Goal: Task Accomplishment & Management: Use online tool/utility

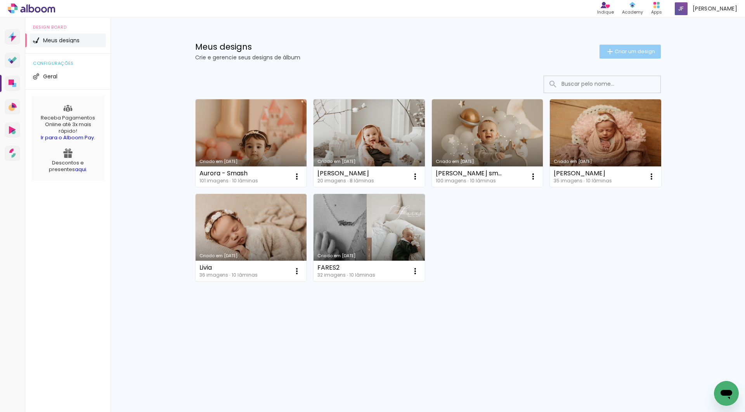
click at [641, 53] on span "Criar um design" at bounding box center [635, 51] width 40 height 5
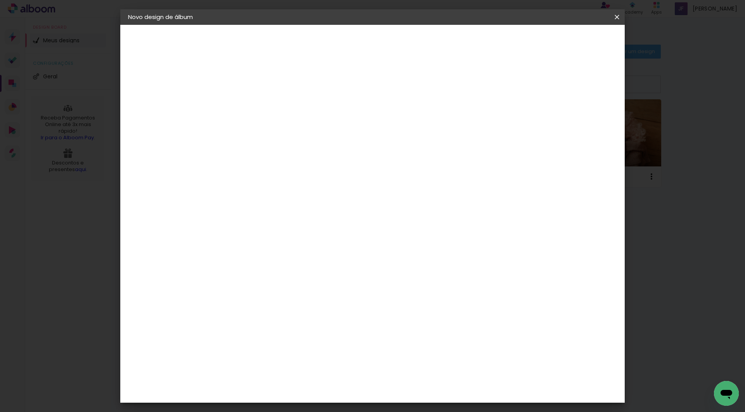
click at [258, 95] on paper-input-container "Título do álbum" at bounding box center [254, 105] width 5 height 20
type input "Bruno"
type paper-input "Bruno"
click at [289, 49] on header "Informações Dê um título ao seu álbum. Avançar" at bounding box center [255, 48] width 68 height 46
click at [0, 0] on slot "Avançar" at bounding box center [0, 0] width 0 height 0
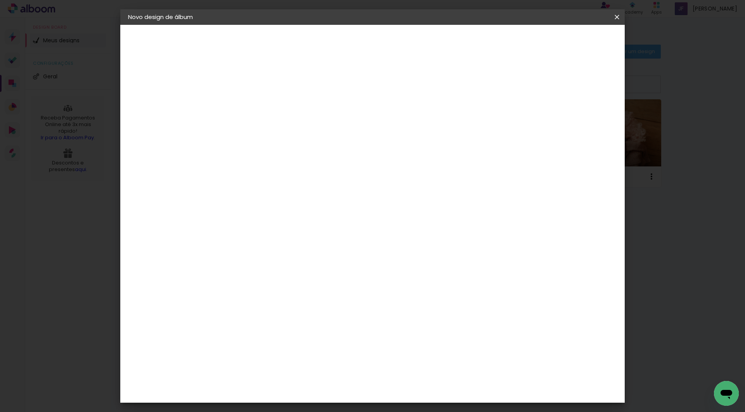
click at [317, 141] on paper-input-container at bounding box center [275, 147] width 84 height 17
type input "sch"
type paper-input "sch"
click at [301, 169] on paper-item "Schlosser" at bounding box center [267, 175] width 68 height 17
click at [0, 0] on slot "Avançar" at bounding box center [0, 0] width 0 height 0
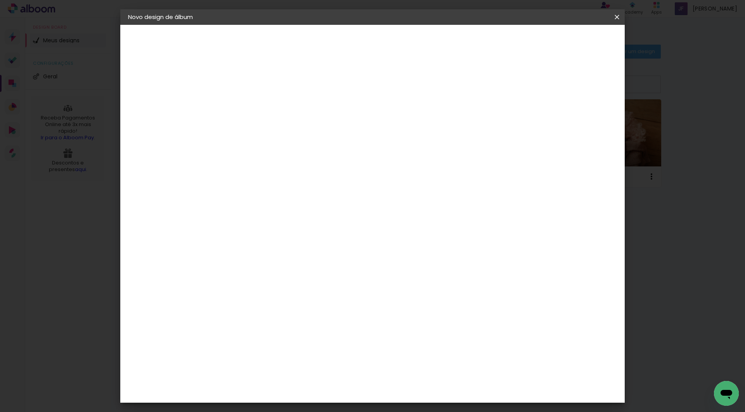
scroll to position [15, 0]
click at [307, 387] on span "25 × 25" at bounding box center [289, 397] width 36 height 21
click at [0, 0] on slot "Avançar" at bounding box center [0, 0] width 0 height 0
click at [575, 41] on span "Iniciar design" at bounding box center [556, 40] width 35 height 5
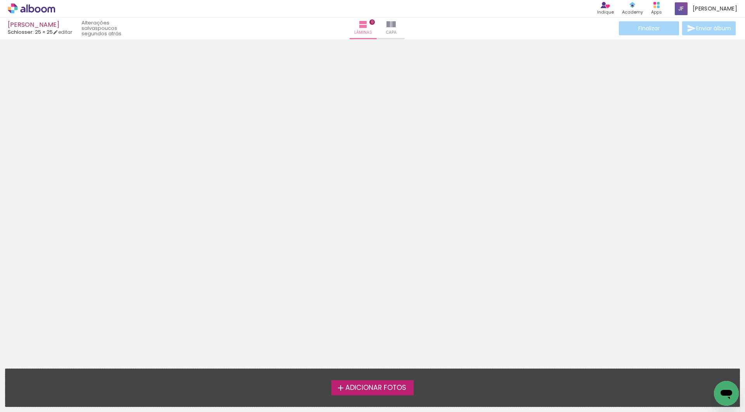
click at [402, 389] on span "Adicionar Fotos" at bounding box center [376, 388] width 61 height 7
click at [0, 0] on input "file" at bounding box center [0, 0] width 0 height 0
click at [401, 385] on span "Adicionar Fotos" at bounding box center [376, 388] width 61 height 7
click at [0, 0] on input "file" at bounding box center [0, 0] width 0 height 0
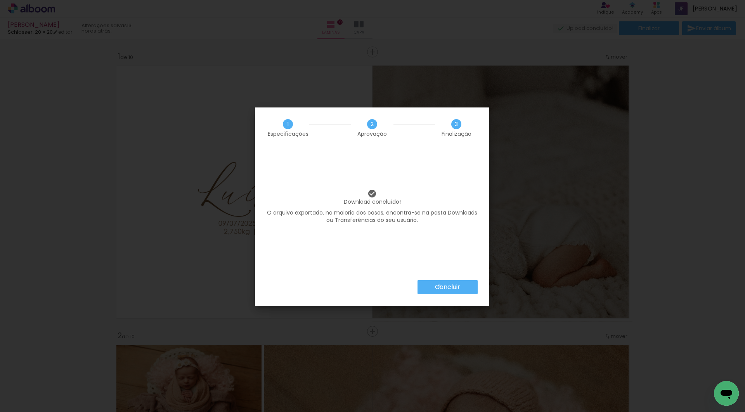
click at [0, 0] on slot "Concluir" at bounding box center [0, 0] width 0 height 0
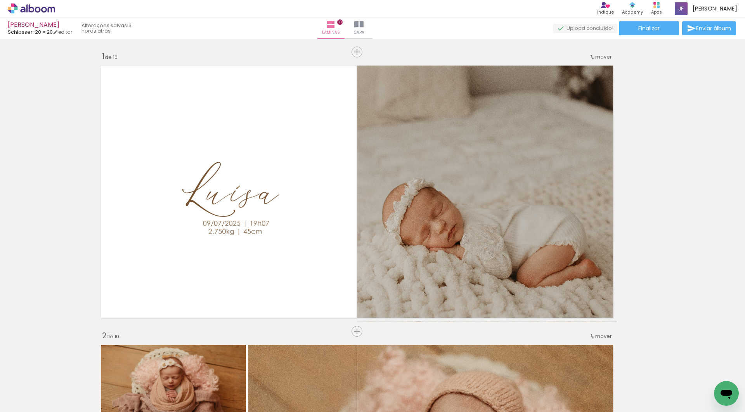
scroll to position [0, 16]
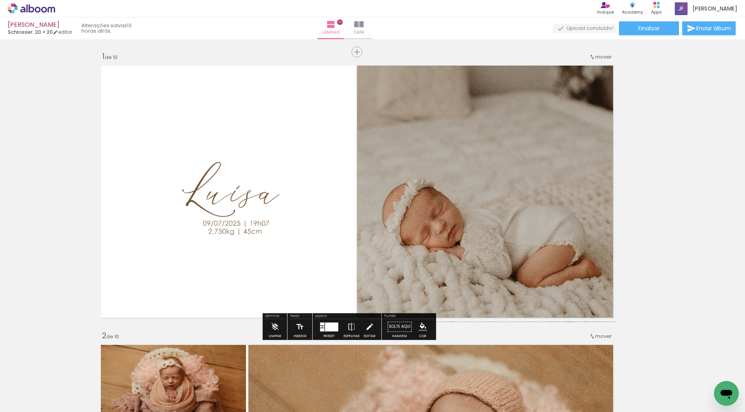
click at [97, 106] on quentale-layouter at bounding box center [357, 192] width 520 height 260
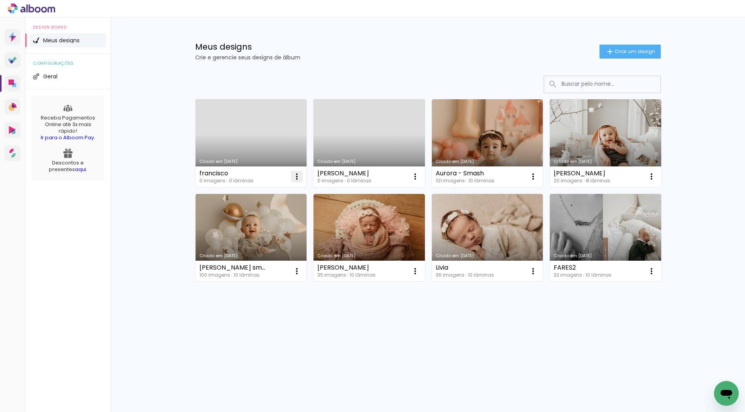
click at [297, 176] on iron-icon at bounding box center [296, 176] width 9 height 9
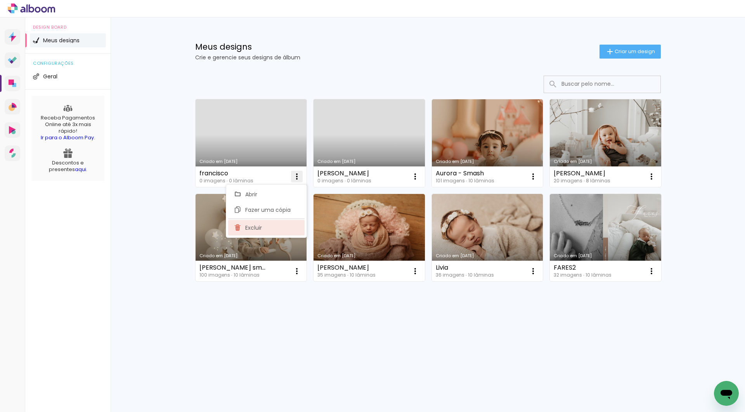
click at [295, 226] on paper-item "Excluir" at bounding box center [266, 228] width 76 height 16
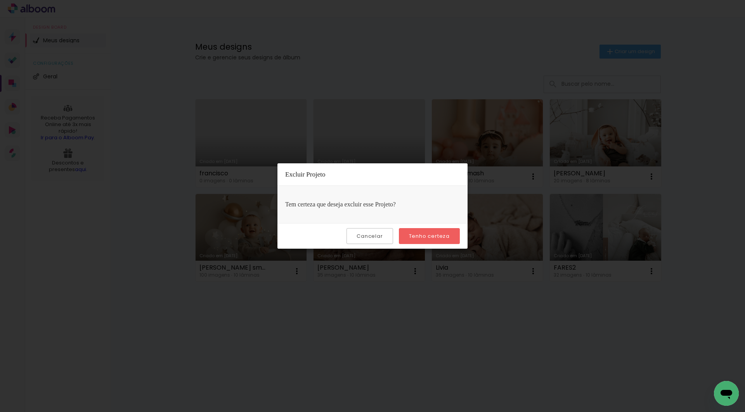
click at [0, 0] on slot "Tenho certeza" at bounding box center [0, 0] width 0 height 0
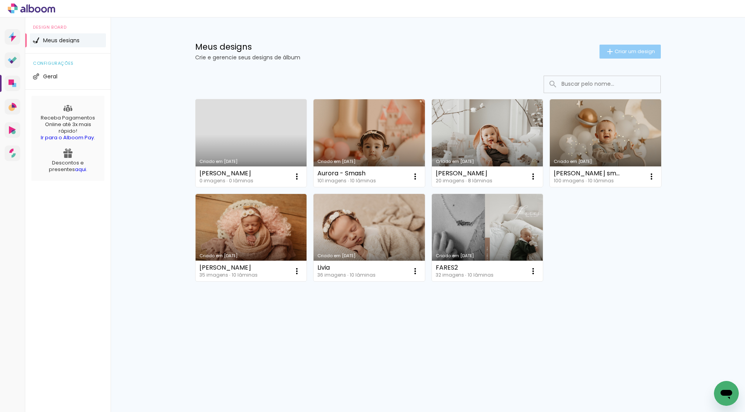
click at [617, 50] on span "Criar um design" at bounding box center [635, 51] width 40 height 5
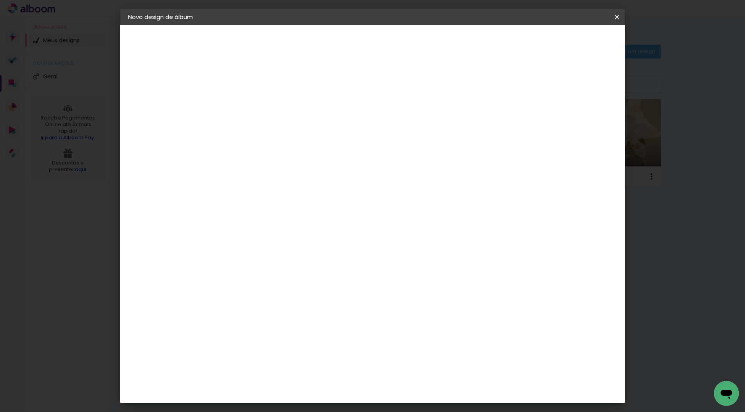
click at [255, 108] on input at bounding box center [255, 104] width 0 height 12
type input "francisco"
type paper-input "francisco"
click at [289, 32] on header "Informações Dê um título ao seu álbum. Avançar" at bounding box center [255, 48] width 68 height 46
click at [0, 0] on slot "Avançar" at bounding box center [0, 0] width 0 height 0
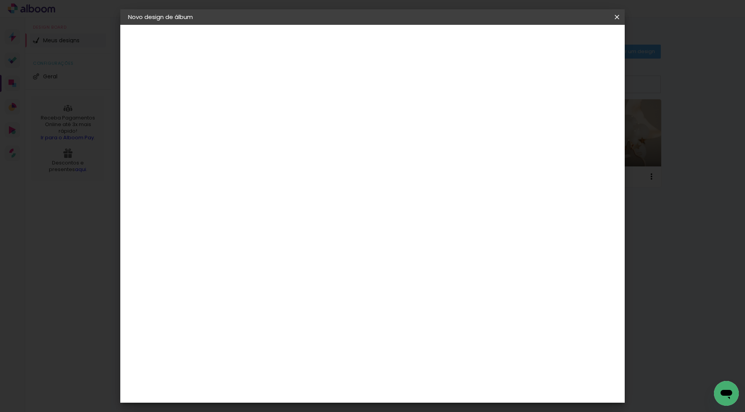
click at [314, 144] on input at bounding box center [275, 148] width 78 height 10
type input "sc"
type paper-input "sc"
click at [298, 199] on paper-item "Schlosser" at bounding box center [267, 204] width 68 height 17
click at [0, 0] on slot "Avançar" at bounding box center [0, 0] width 0 height 0
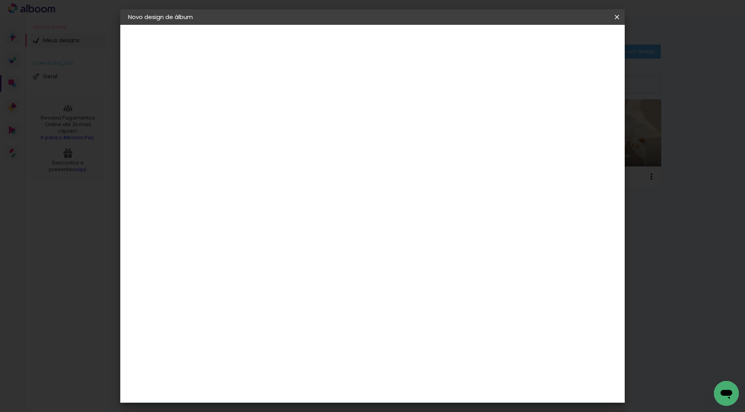
click at [307, 361] on span "15 × 15" at bounding box center [289, 371] width 36 height 21
click at [307, 382] on span "20 × 20" at bounding box center [289, 392] width 36 height 21
click at [382, 35] on paper-button "Avançar" at bounding box center [363, 41] width 38 height 13
click at [582, 35] on paper-button "Iniciar design" at bounding box center [557, 41] width 51 height 13
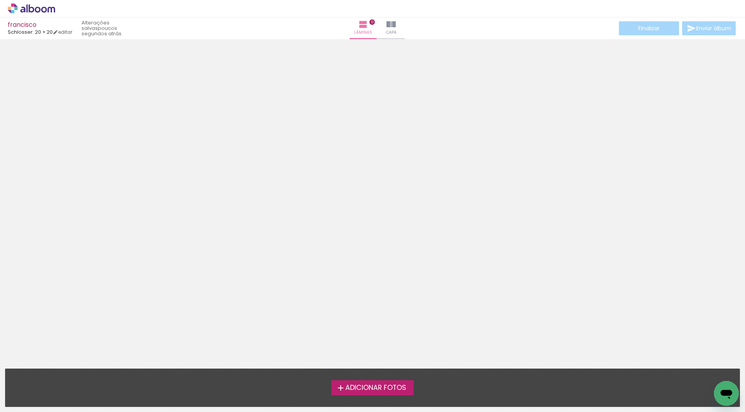
click at [367, 395] on label "Adicionar Fotos" at bounding box center [373, 387] width 83 height 15
click at [0, 0] on input "file" at bounding box center [0, 0] width 0 height 0
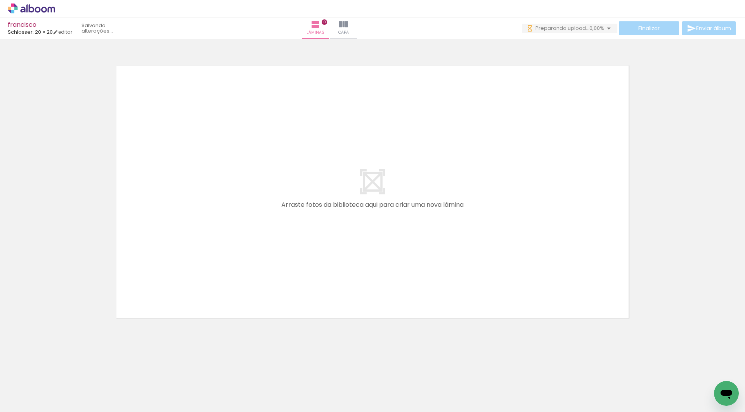
click at [33, 402] on span "Adicionar Fotos" at bounding box center [27, 402] width 23 height 9
click at [0, 0] on input "file" at bounding box center [0, 0] width 0 height 0
click at [30, 401] on span "Adicionar Fotos" at bounding box center [27, 402] width 23 height 9
click at [0, 0] on input "file" at bounding box center [0, 0] width 0 height 0
click at [40, 407] on paper-button "Adicionar Fotos" at bounding box center [24, 402] width 38 height 12
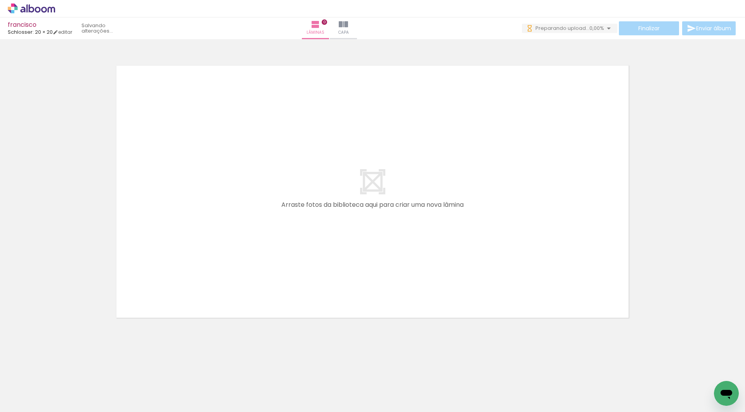
click at [0, 0] on input "file" at bounding box center [0, 0] width 0 height 0
drag, startPoint x: 132, startPoint y: 393, endPoint x: 250, endPoint y: 154, distance: 266.2
click at [250, 154] on quentale-workspace at bounding box center [372, 206] width 745 height 412
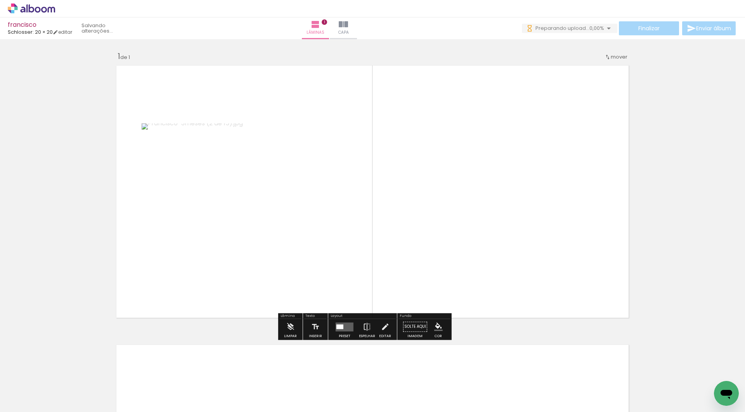
drag, startPoint x: 86, startPoint y: 394, endPoint x: 277, endPoint y: 226, distance: 254.7
click at [277, 226] on quentale-workspace at bounding box center [372, 206] width 745 height 412
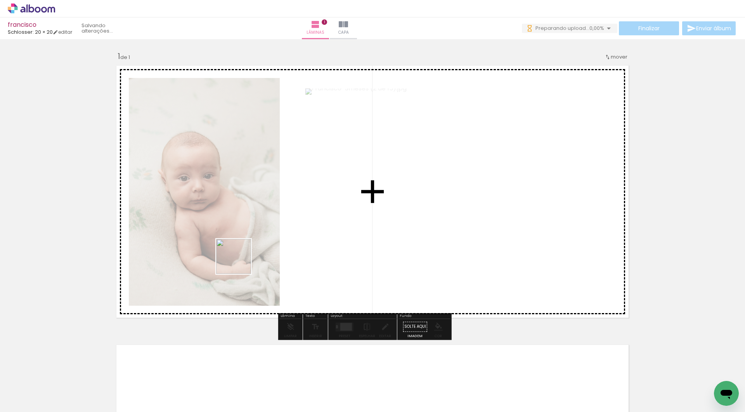
drag, startPoint x: 172, startPoint y: 390, endPoint x: 286, endPoint y: 204, distance: 218.0
click at [286, 204] on quentale-workspace at bounding box center [372, 206] width 745 height 412
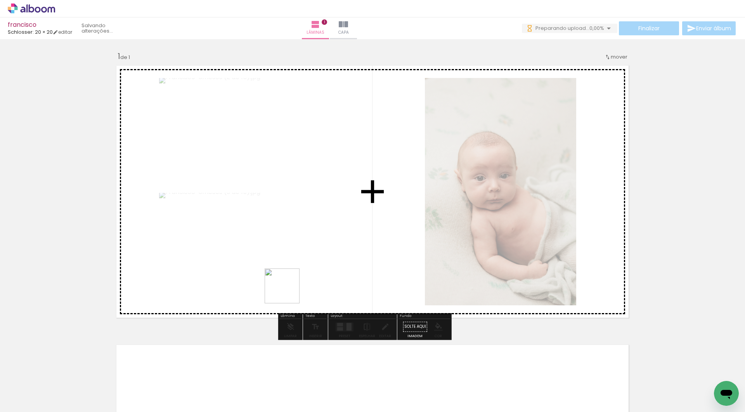
drag, startPoint x: 225, startPoint y: 389, endPoint x: 337, endPoint y: 228, distance: 196.1
click at [337, 228] on quentale-workspace at bounding box center [372, 206] width 745 height 412
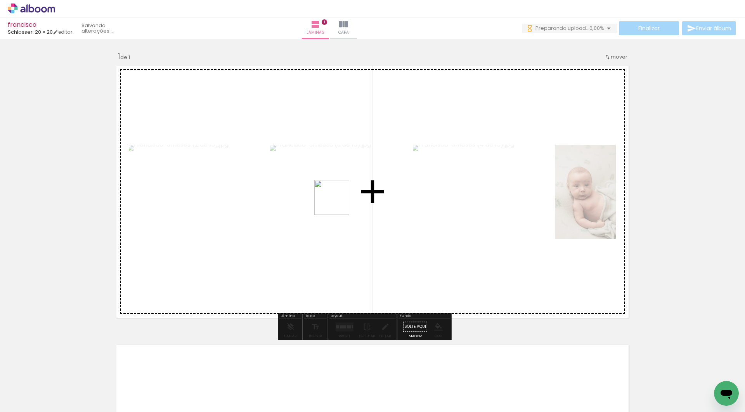
drag, startPoint x: 261, startPoint y: 389, endPoint x: 338, endPoint y: 203, distance: 200.5
click at [338, 203] on quentale-workspace at bounding box center [372, 206] width 745 height 412
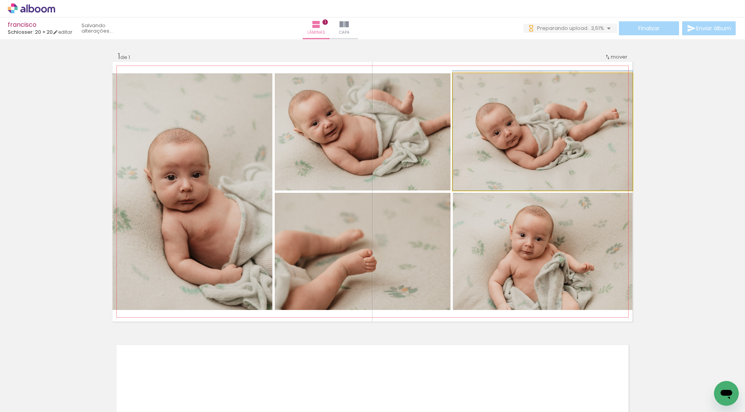
drag, startPoint x: 553, startPoint y: 153, endPoint x: 660, endPoint y: 126, distance: 110.4
click at [660, 126] on div "Inserir lâmina 1 de 1" at bounding box center [372, 321] width 745 height 559
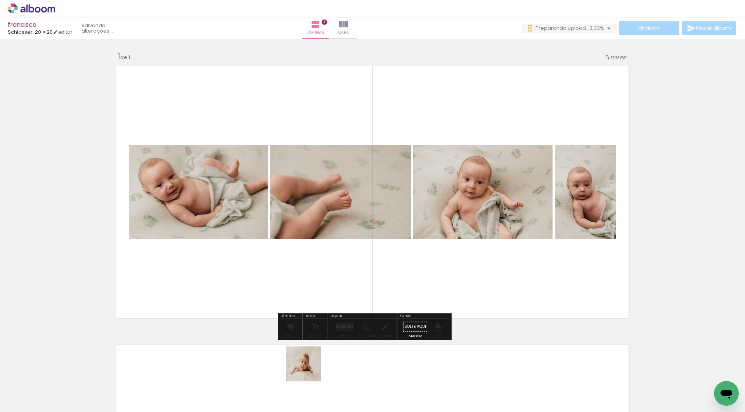
drag, startPoint x: 300, startPoint y: 388, endPoint x: 455, endPoint y: 154, distance: 281.3
click at [455, 154] on quentale-workspace at bounding box center [372, 206] width 745 height 412
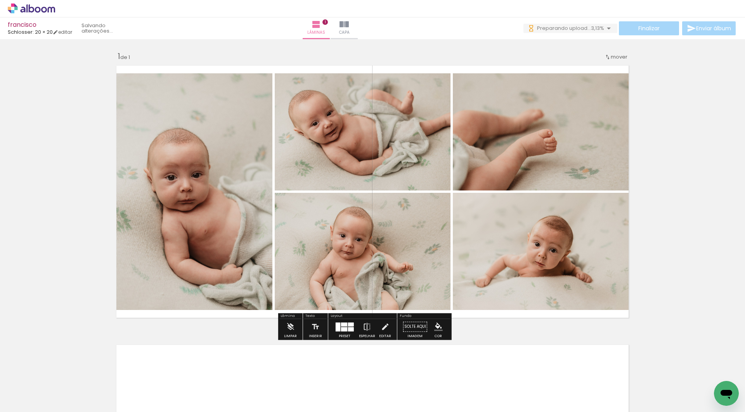
click at [426, 231] on quentale-photo at bounding box center [363, 251] width 176 height 117
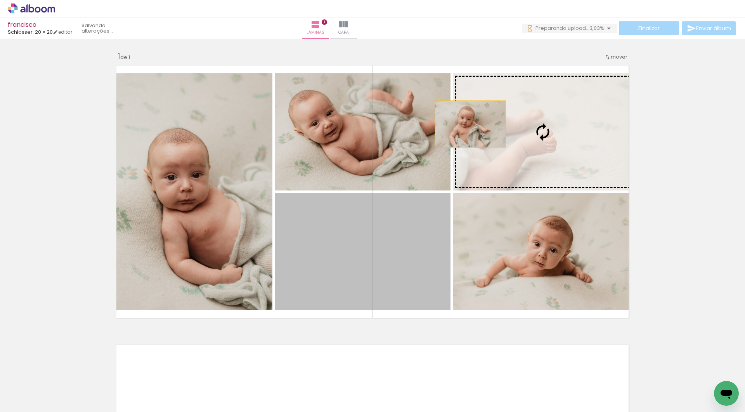
drag, startPoint x: 357, startPoint y: 252, endPoint x: 471, endPoint y: 124, distance: 170.5
click at [0, 0] on slot at bounding box center [0, 0] width 0 height 0
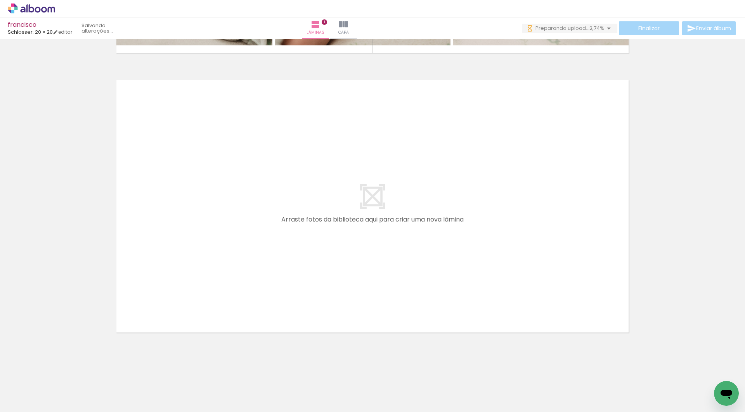
scroll to position [264, 0]
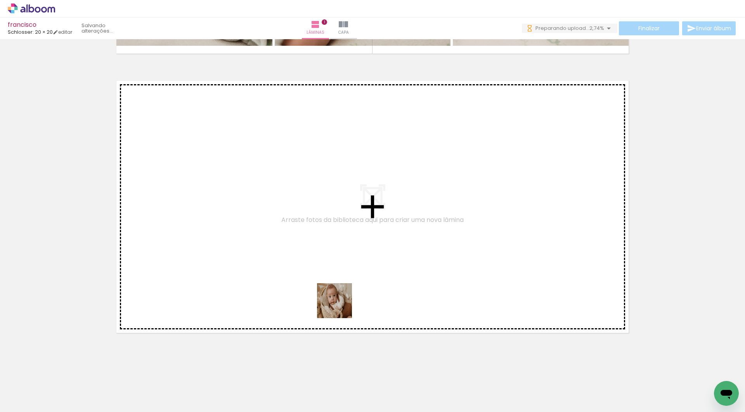
drag, startPoint x: 341, startPoint y: 387, endPoint x: 341, endPoint y: 207, distance: 180.2
click at [341, 207] on quentale-workspace at bounding box center [372, 206] width 745 height 412
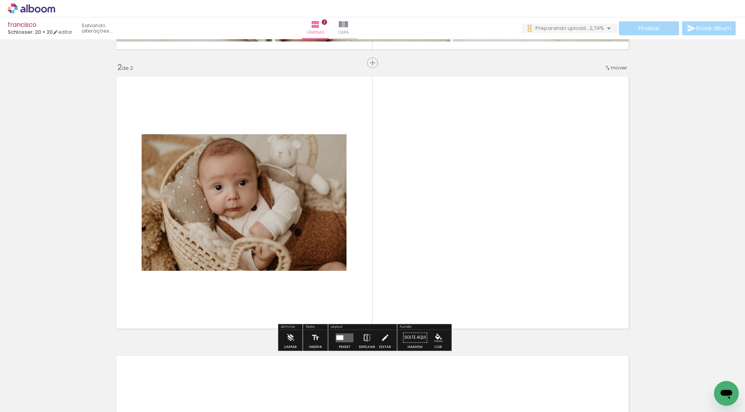
scroll to position [269, 0]
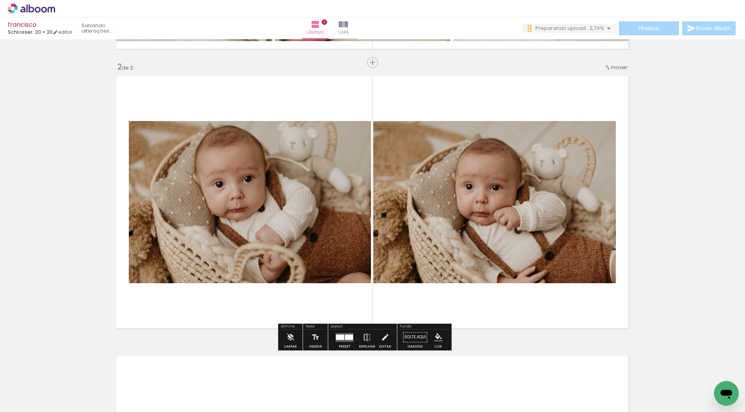
drag, startPoint x: 386, startPoint y: 386, endPoint x: 392, endPoint y: 215, distance: 170.9
click at [392, 215] on quentale-workspace at bounding box center [372, 206] width 745 height 412
drag, startPoint x: 432, startPoint y: 387, endPoint x: 432, endPoint y: 246, distance: 141.3
click at [432, 246] on quentale-workspace at bounding box center [372, 206] width 745 height 412
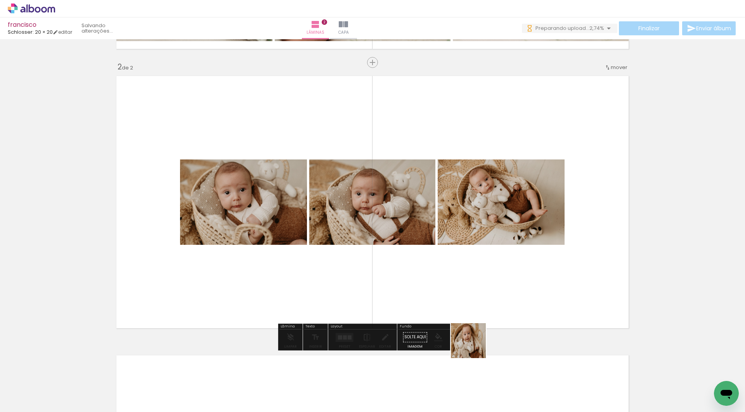
drag, startPoint x: 482, startPoint y: 386, endPoint x: 450, endPoint y: 250, distance: 139.7
click at [450, 250] on quentale-workspace at bounding box center [372, 206] width 745 height 412
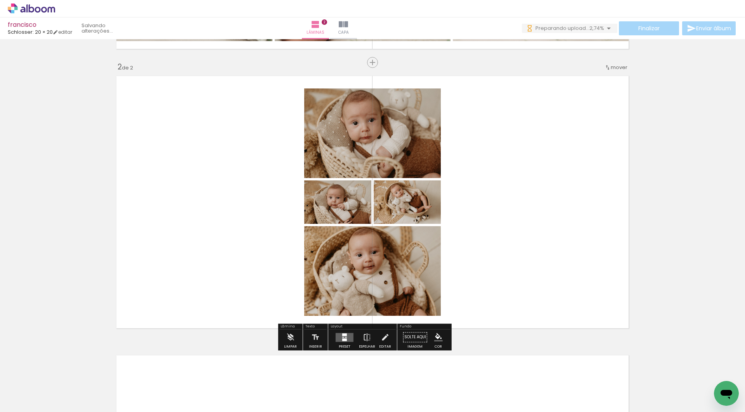
click at [352, 342] on quentale-layouter at bounding box center [345, 337] width 18 height 9
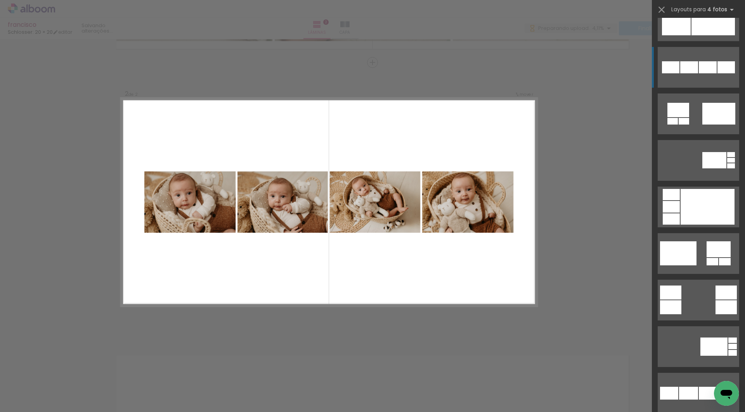
scroll to position [769, 0]
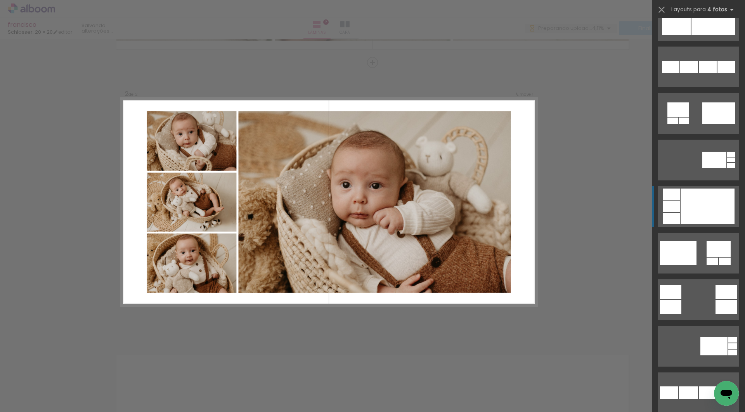
click at [698, 205] on div at bounding box center [708, 207] width 54 height 36
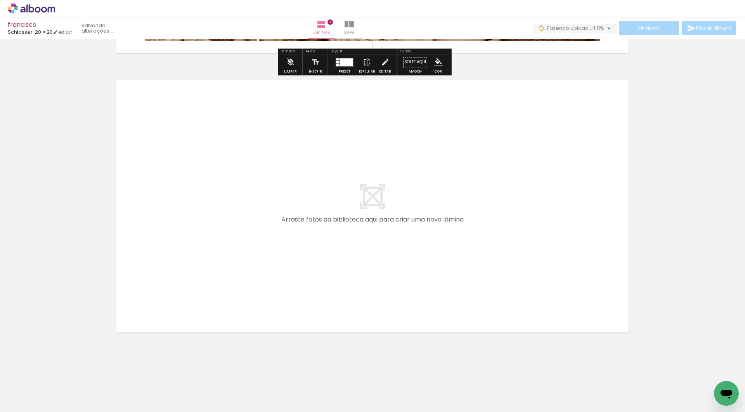
scroll to position [544, 0]
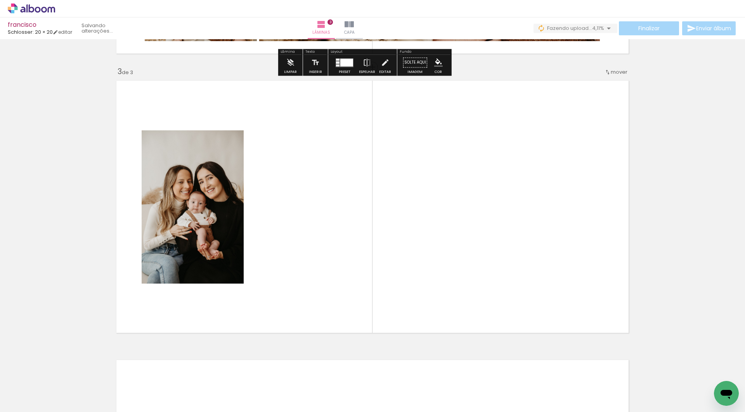
drag, startPoint x: 508, startPoint y: 398, endPoint x: 399, endPoint y: 277, distance: 163.0
click at [399, 277] on quentale-workspace at bounding box center [372, 206] width 745 height 412
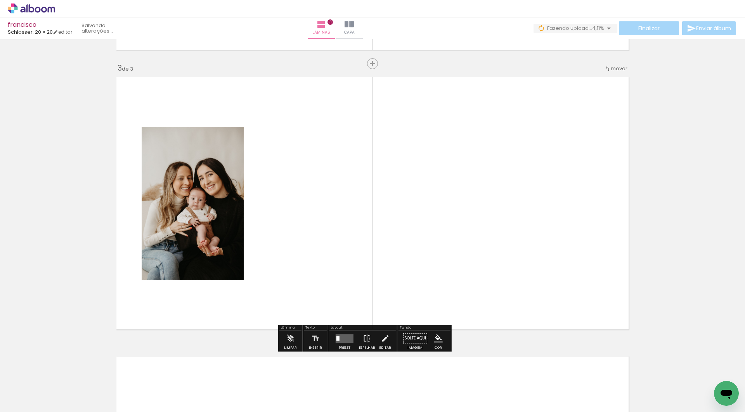
scroll to position [549, 0]
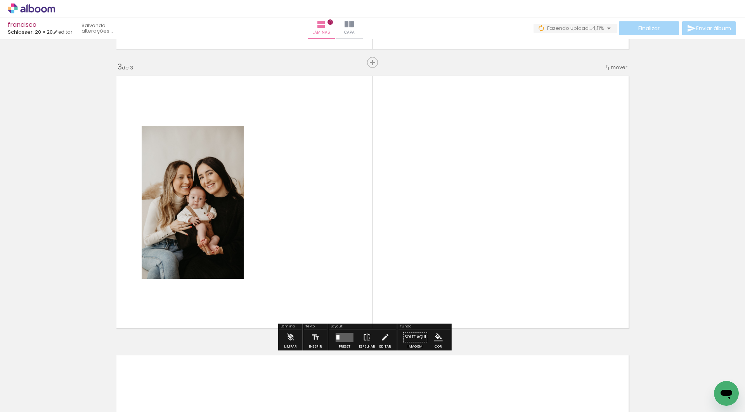
drag, startPoint x: 568, startPoint y: 391, endPoint x: 494, endPoint y: 286, distance: 128.3
click at [494, 286] on quentale-workspace at bounding box center [372, 206] width 745 height 412
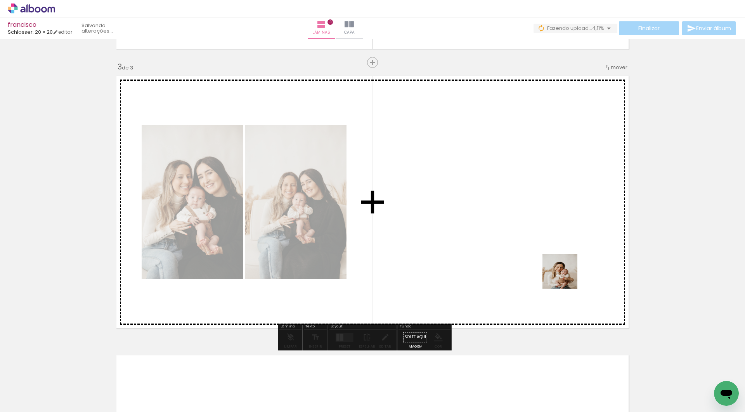
drag, startPoint x: 602, startPoint y: 394, endPoint x: 565, endPoint y: 275, distance: 124.9
click at [565, 275] on quentale-workspace at bounding box center [372, 206] width 745 height 412
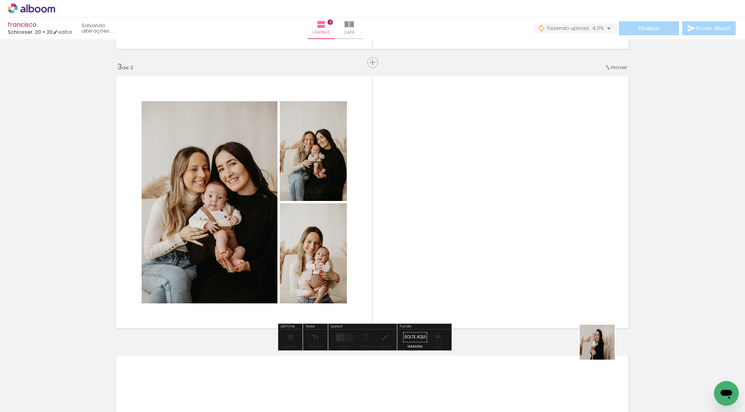
drag, startPoint x: 633, startPoint y: 379, endPoint x: 541, endPoint y: 281, distance: 133.8
click at [541, 281] on quentale-workspace at bounding box center [372, 206] width 745 height 412
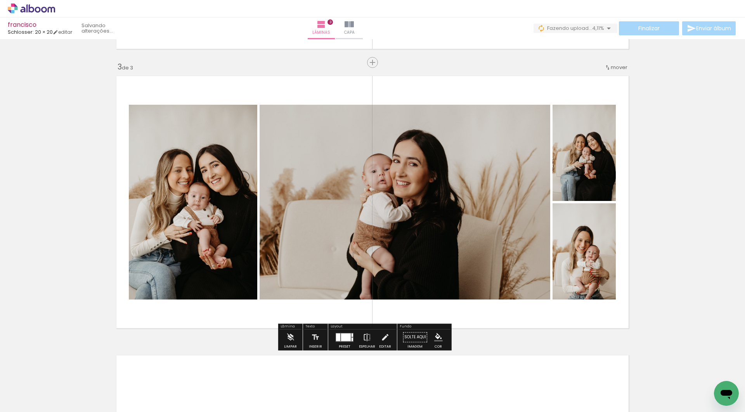
click at [688, 405] on quentale-thumb at bounding box center [686, 386] width 43 height 45
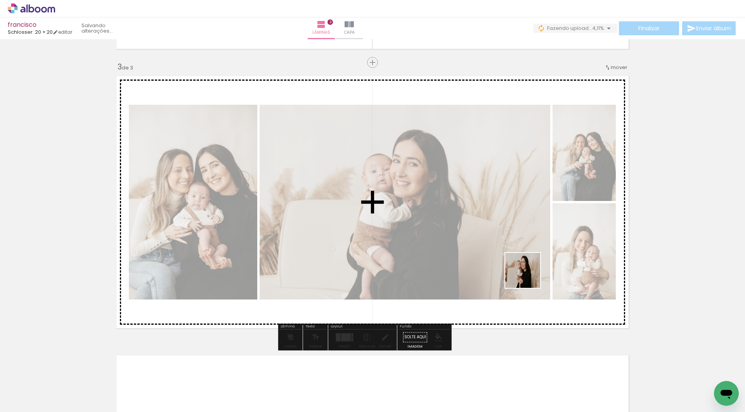
drag, startPoint x: 683, startPoint y: 390, endPoint x: 516, endPoint y: 264, distance: 209.4
click at [516, 264] on quentale-workspace at bounding box center [372, 206] width 745 height 412
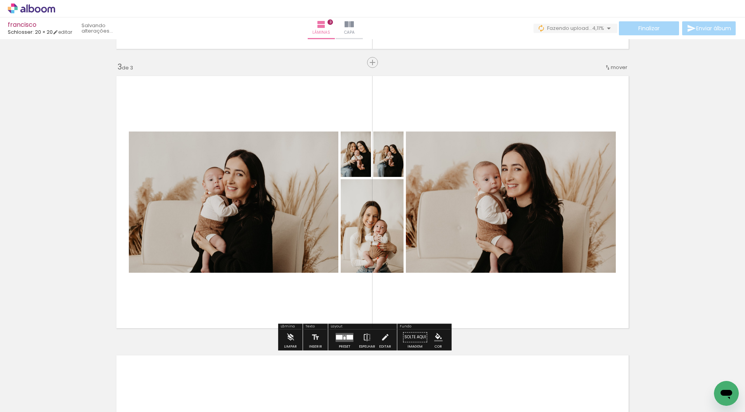
click at [348, 342] on quentale-layouter at bounding box center [345, 337] width 18 height 9
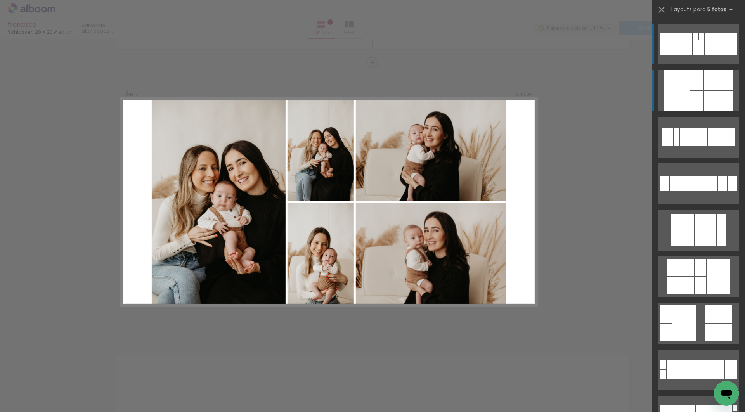
click at [690, 96] on quentale-layouter at bounding box center [699, 90] width 82 height 41
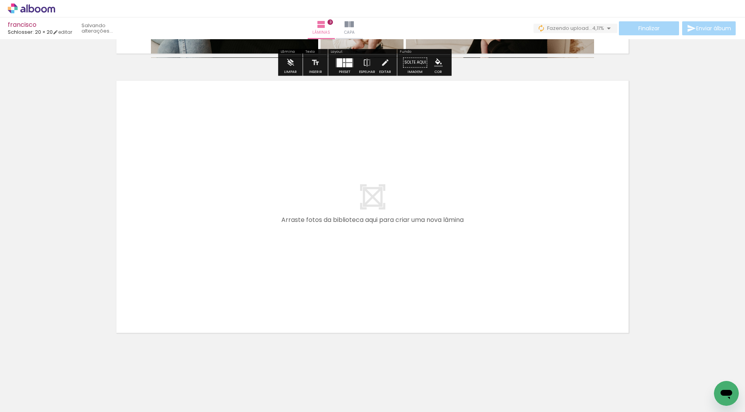
scroll to position [0, 342]
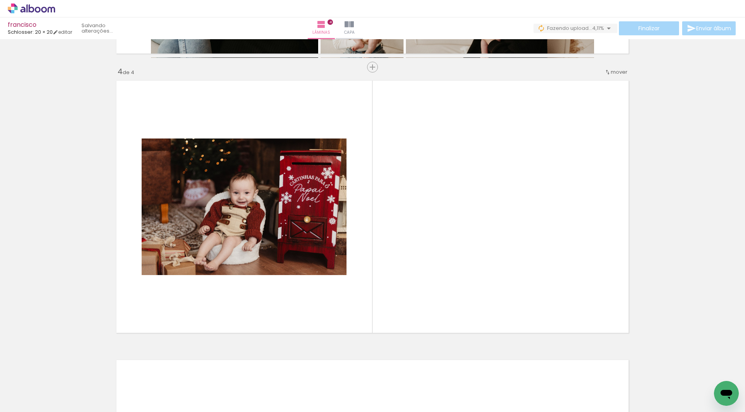
drag, startPoint x: 389, startPoint y: 389, endPoint x: 389, endPoint y: 227, distance: 161.9
click at [389, 227] on quentale-workspace at bounding box center [372, 206] width 745 height 412
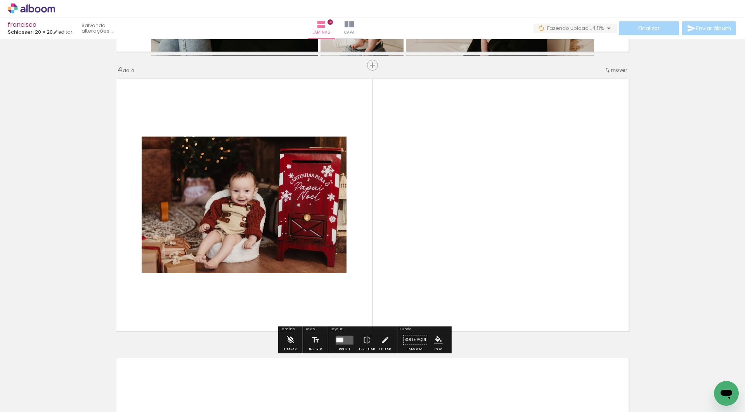
scroll to position [828, 0]
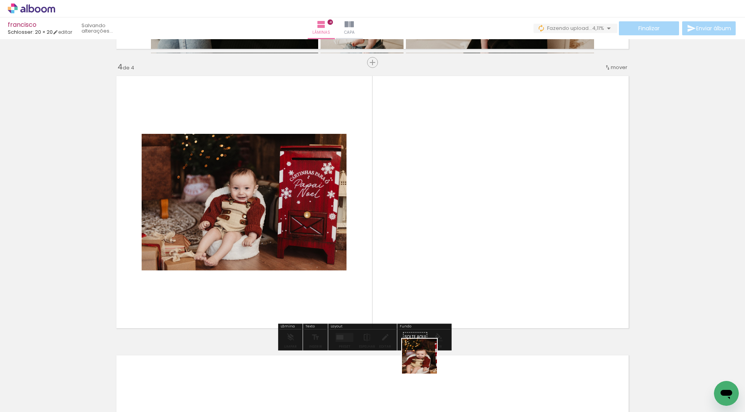
drag, startPoint x: 426, startPoint y: 368, endPoint x: 441, endPoint y: 135, distance: 233.5
click at [441, 135] on quentale-workspace at bounding box center [372, 206] width 745 height 412
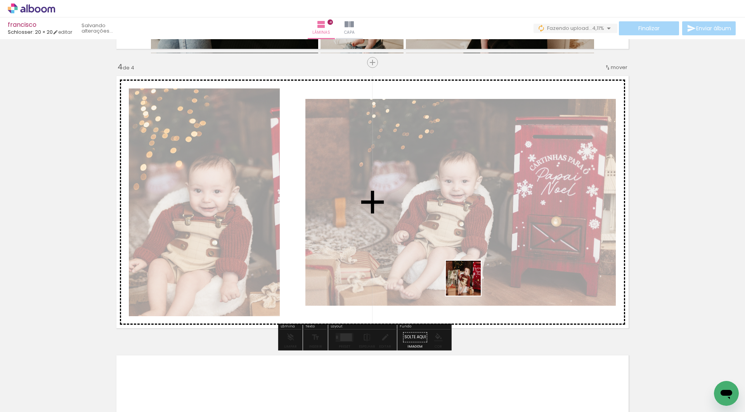
drag, startPoint x: 471, startPoint y: 376, endPoint x: 469, endPoint y: 241, distance: 134.7
click at [469, 241] on quentale-workspace at bounding box center [372, 206] width 745 height 412
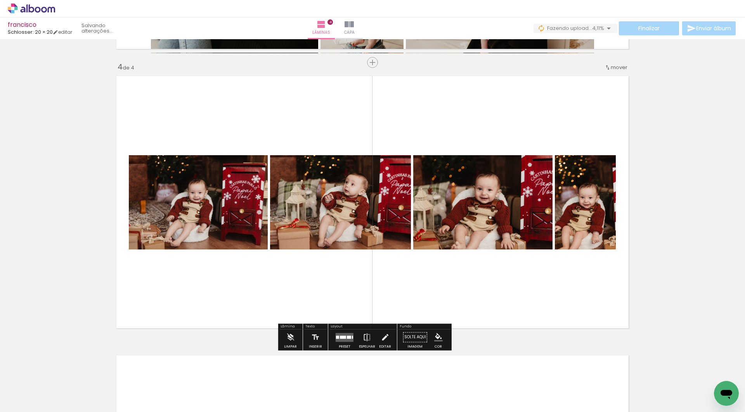
drag, startPoint x: 533, startPoint y: 398, endPoint x: 506, endPoint y: 263, distance: 138.0
click at [506, 263] on quentale-workspace at bounding box center [372, 206] width 745 height 412
drag, startPoint x: 567, startPoint y: 384, endPoint x: 528, endPoint y: 233, distance: 155.3
click at [528, 233] on quentale-workspace at bounding box center [372, 206] width 745 height 412
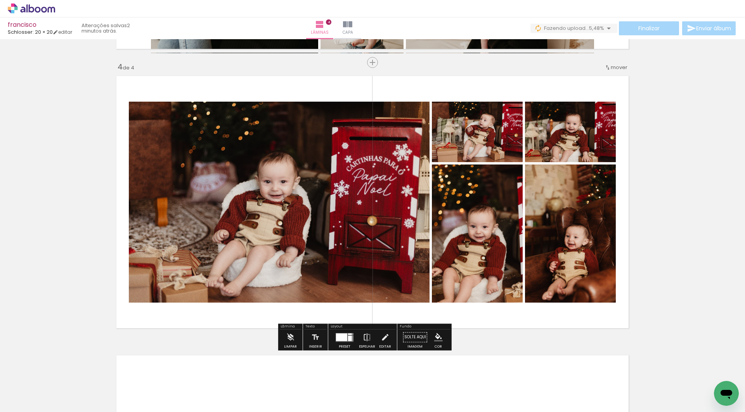
click at [605, 389] on div at bounding box center [605, 387] width 38 height 26
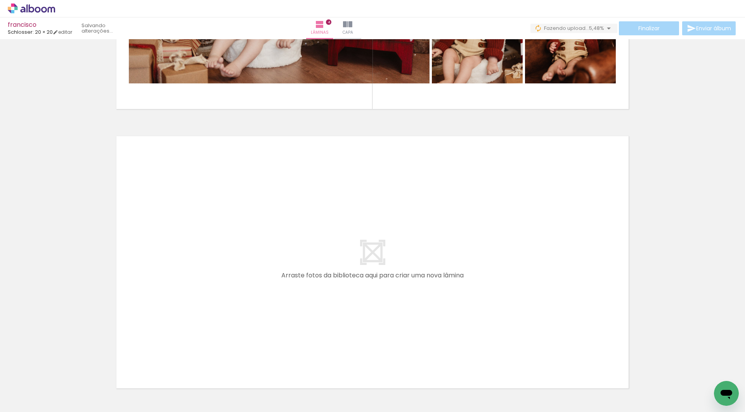
scroll to position [1067, 0]
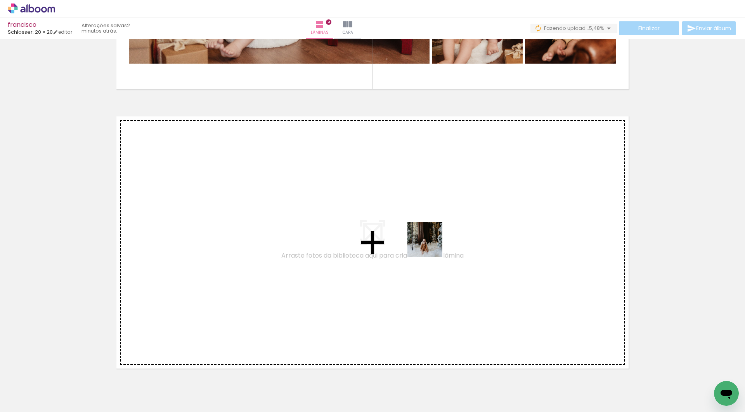
click at [431, 237] on quentale-workspace at bounding box center [372, 206] width 745 height 412
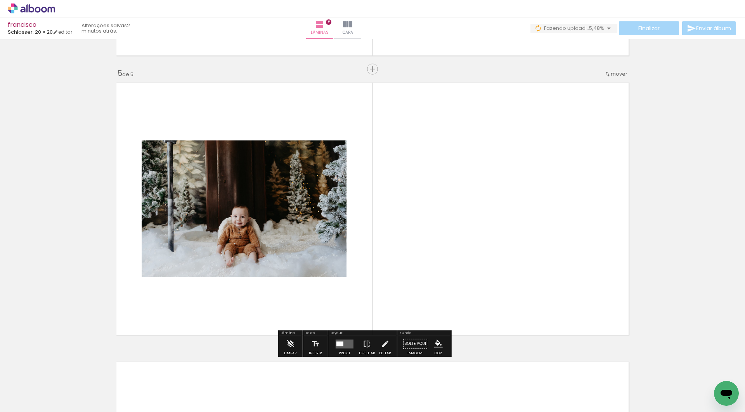
scroll to position [1108, 0]
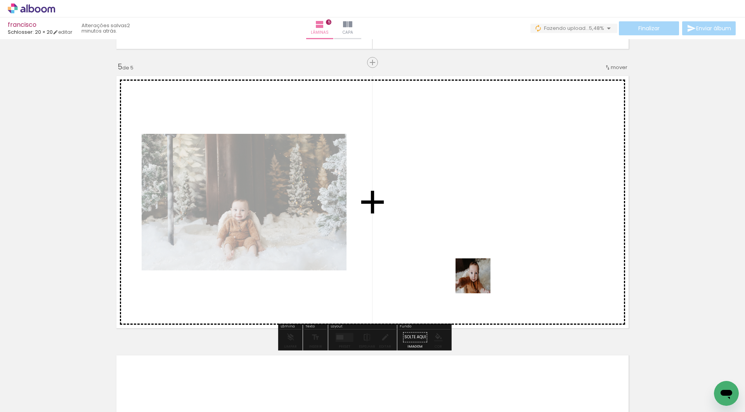
click at [479, 276] on quentale-workspace at bounding box center [372, 206] width 745 height 412
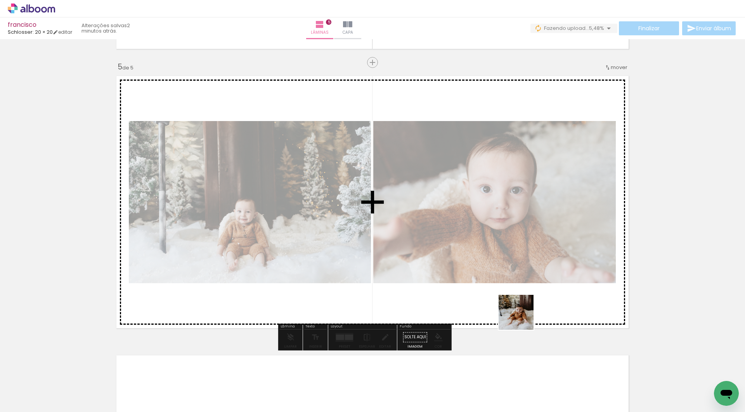
click at [522, 294] on quentale-workspace at bounding box center [372, 206] width 745 height 412
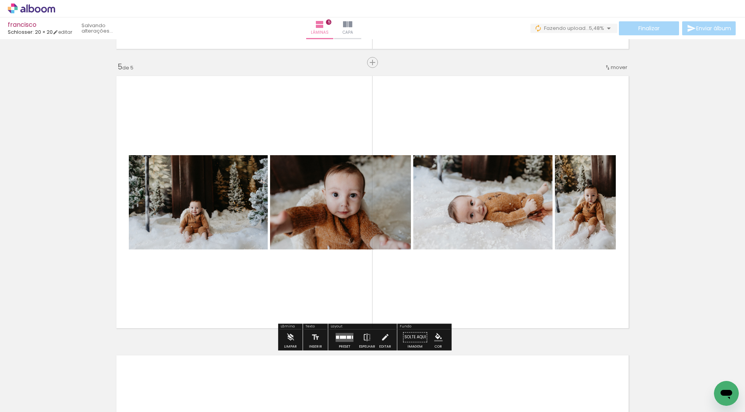
drag, startPoint x: 568, startPoint y: 394, endPoint x: 510, endPoint y: 289, distance: 120.1
click at [510, 289] on quentale-workspace at bounding box center [372, 206] width 745 height 412
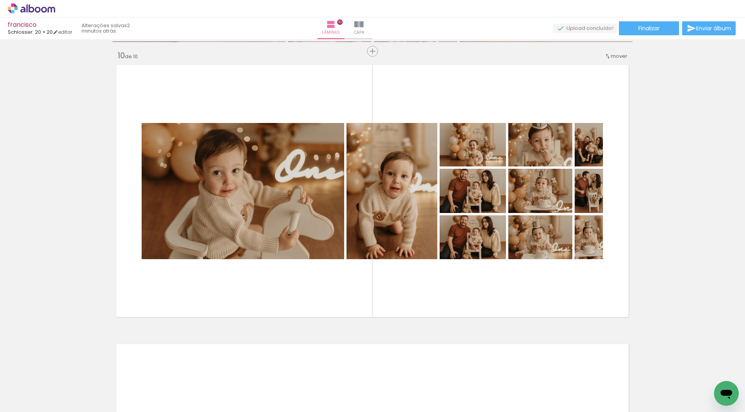
scroll to position [2518, 0]
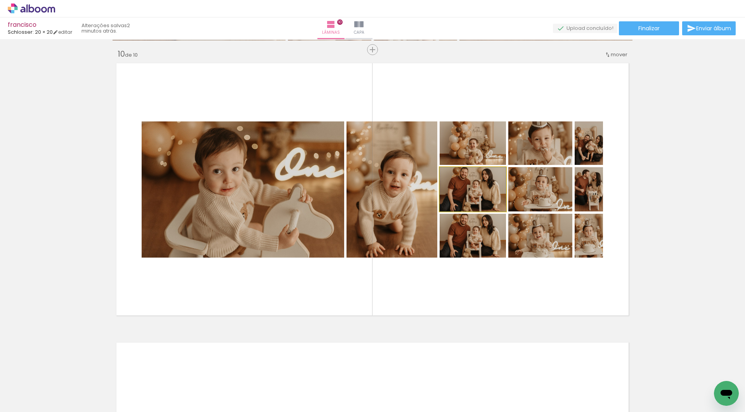
drag, startPoint x: 488, startPoint y: 185, endPoint x: 570, endPoint y: 172, distance: 83.4
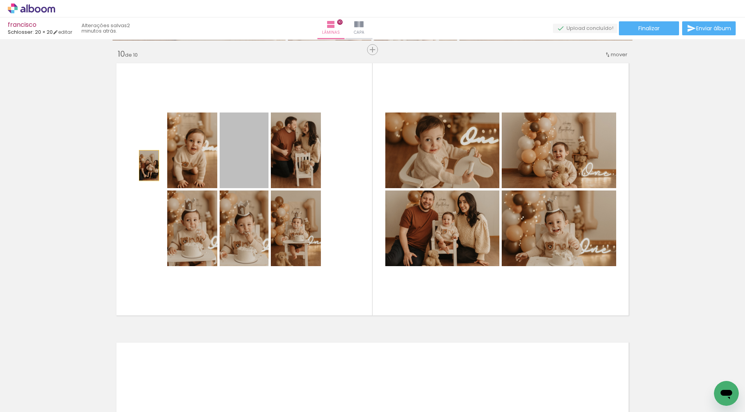
drag, startPoint x: 254, startPoint y: 165, endPoint x: 106, endPoint y: 165, distance: 147.1
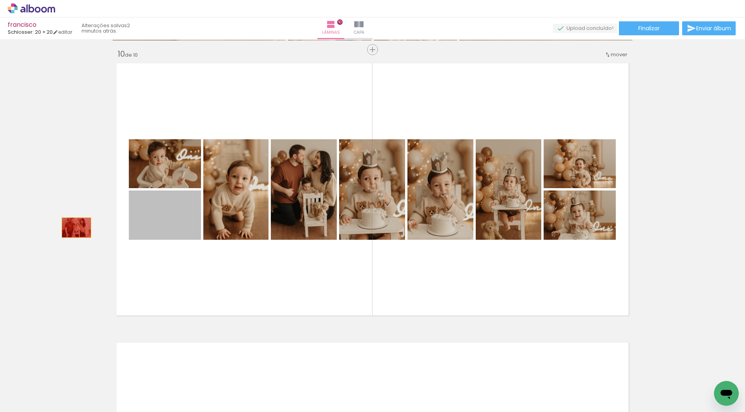
drag, startPoint x: 172, startPoint y: 228, endPoint x: 76, endPoint y: 228, distance: 95.1
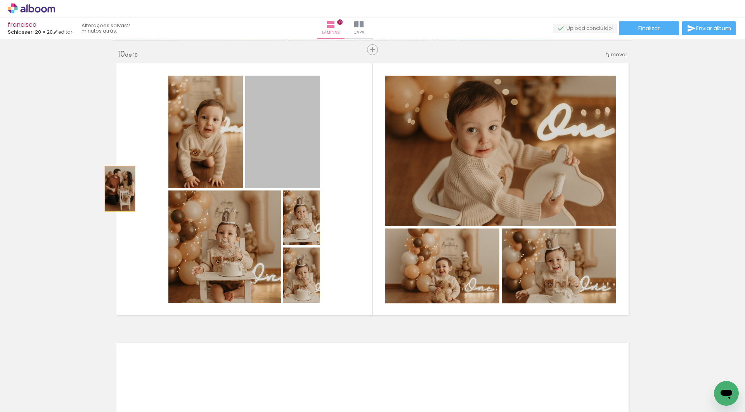
drag, startPoint x: 297, startPoint y: 179, endPoint x: 120, endPoint y: 189, distance: 177.7
click at [120, 189] on quentale-layouter at bounding box center [373, 189] width 520 height 260
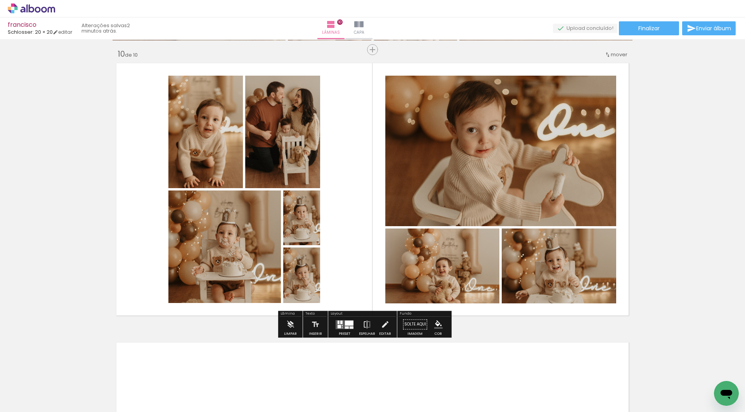
click at [240, 144] on quentale-photo at bounding box center [206, 132] width 75 height 113
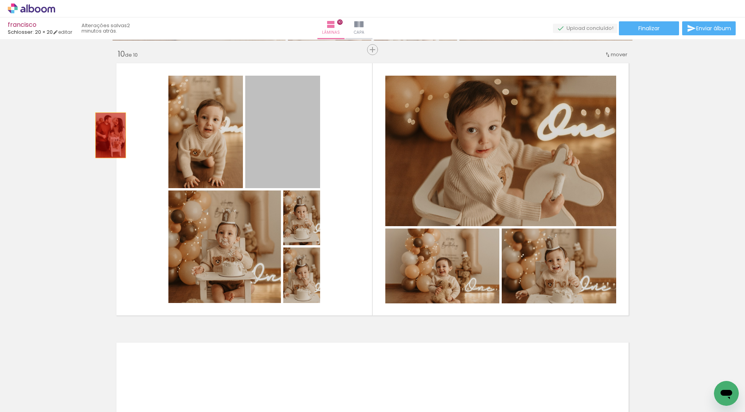
drag, startPoint x: 263, startPoint y: 135, endPoint x: 82, endPoint y: 135, distance: 181.3
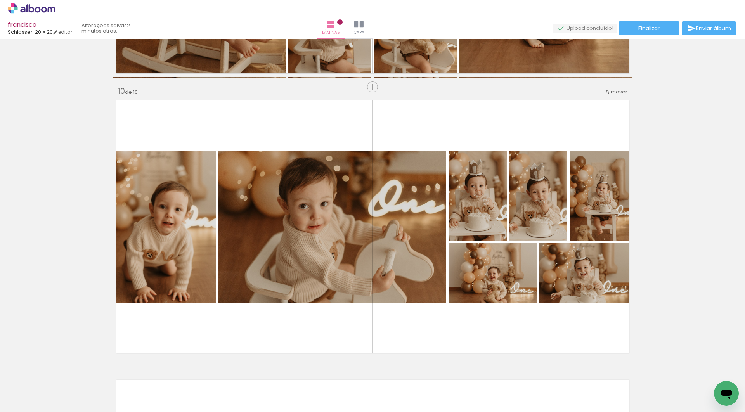
scroll to position [2526, 0]
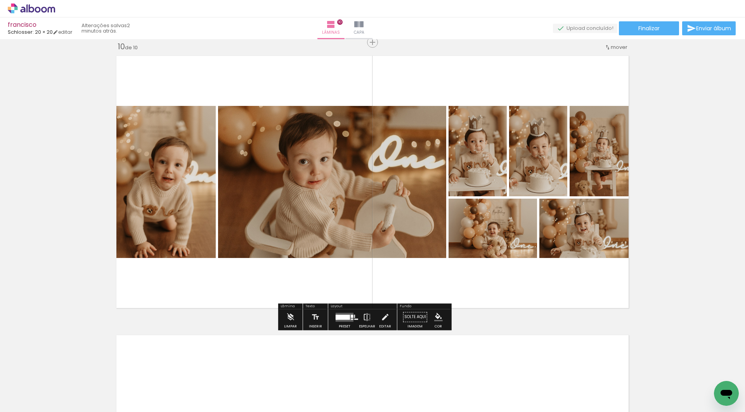
drag, startPoint x: 477, startPoint y: 165, endPoint x: 683, endPoint y: 165, distance: 205.8
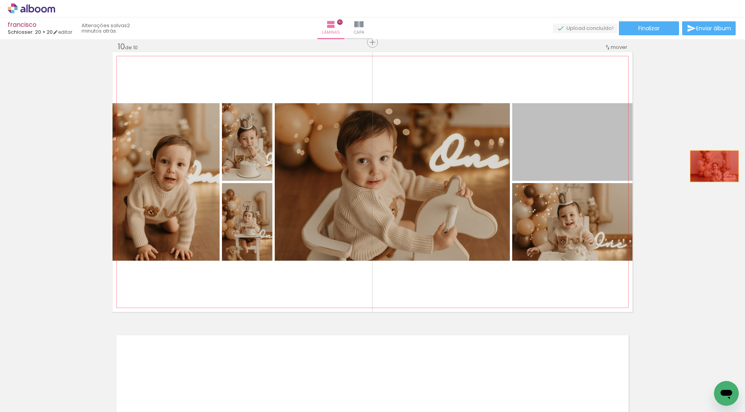
drag, startPoint x: 592, startPoint y: 166, endPoint x: 715, endPoint y: 165, distance: 122.3
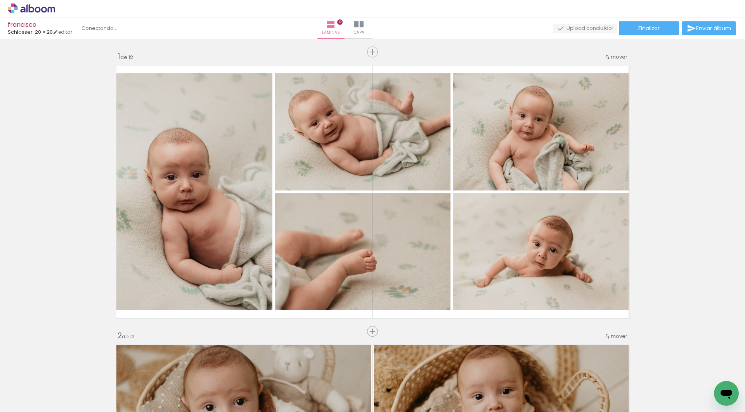
scroll to position [0, 2487]
